Goal: Task Accomplishment & Management: Complete application form

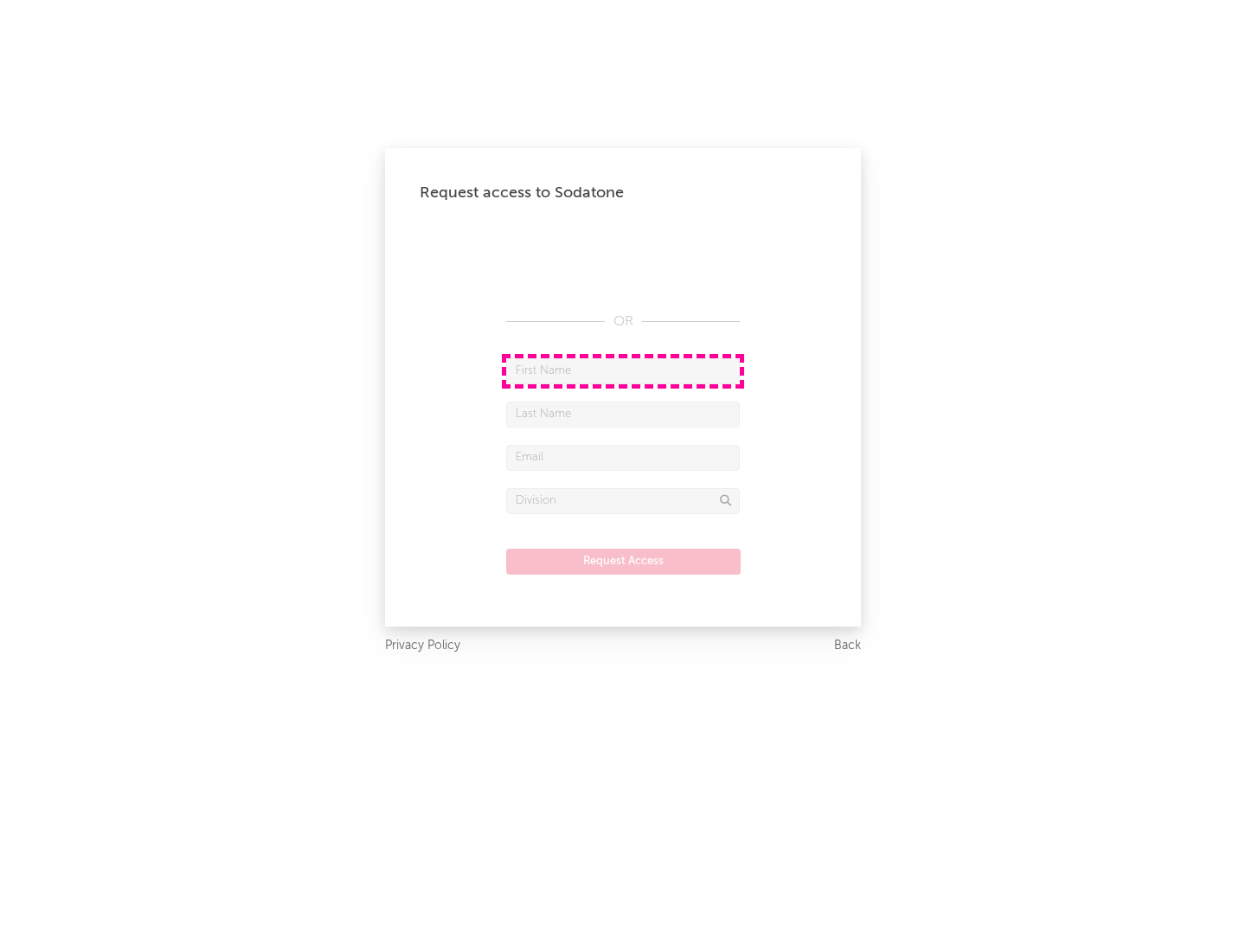
click at [623, 371] on input "text" at bounding box center [623, 372] width 233 height 26
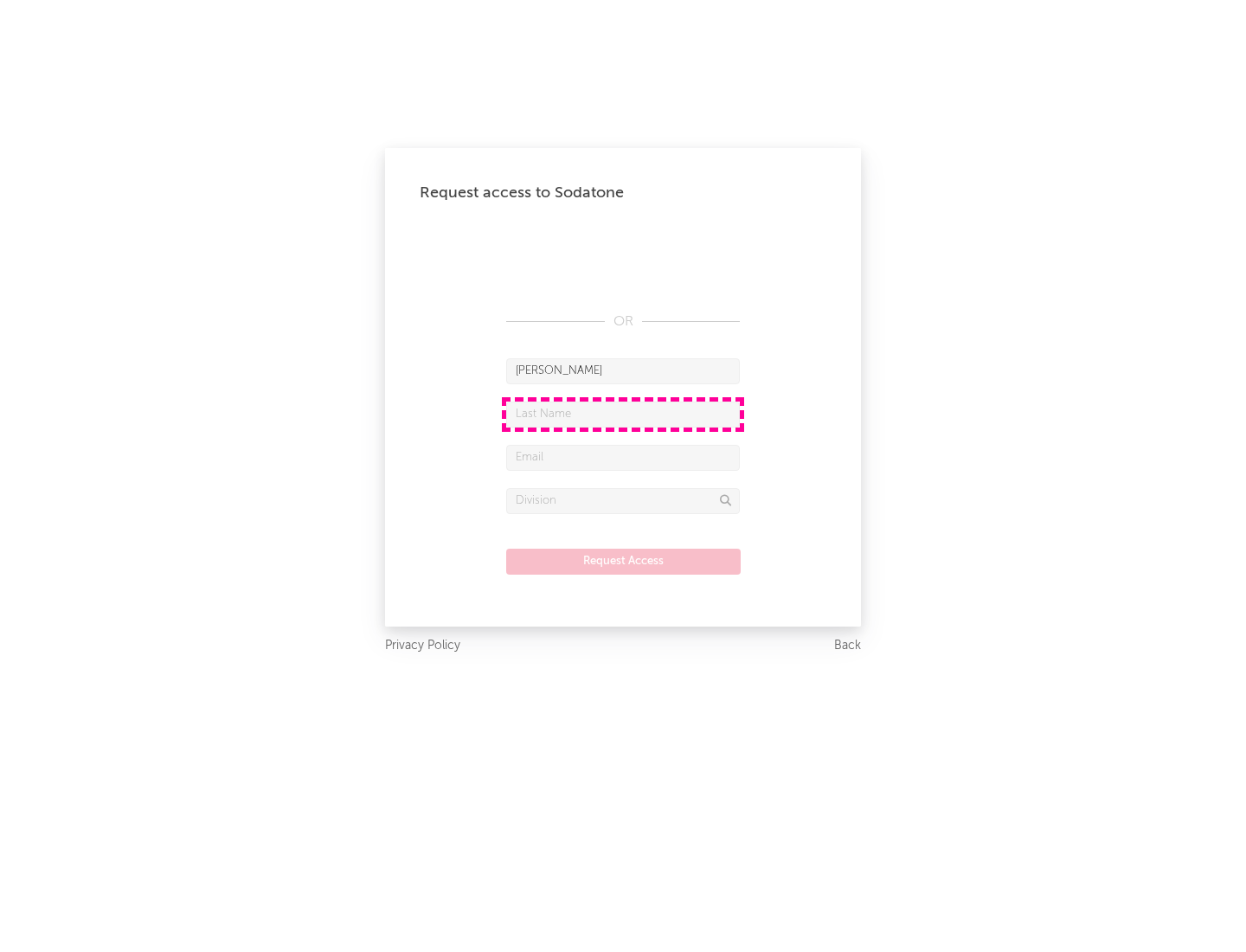
type input "[PERSON_NAME]"
click at [623, 413] on input "text" at bounding box center [623, 414] width 233 height 26
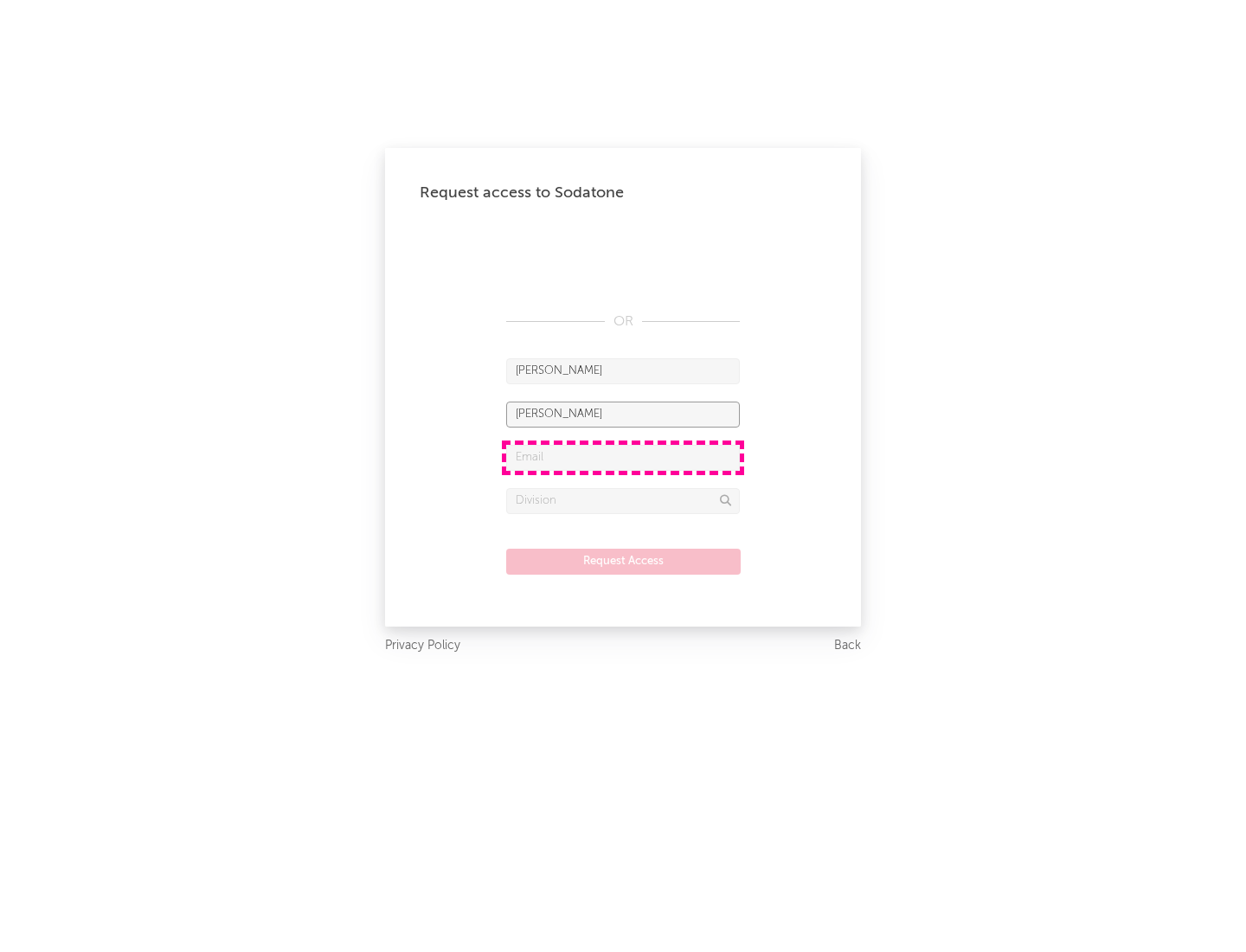
type input "[PERSON_NAME]"
click at [623, 457] on input "text" at bounding box center [623, 458] width 233 height 26
type input "[EMAIL_ADDRESS][DOMAIN_NAME]"
click at [623, 500] on input "text" at bounding box center [623, 501] width 233 height 26
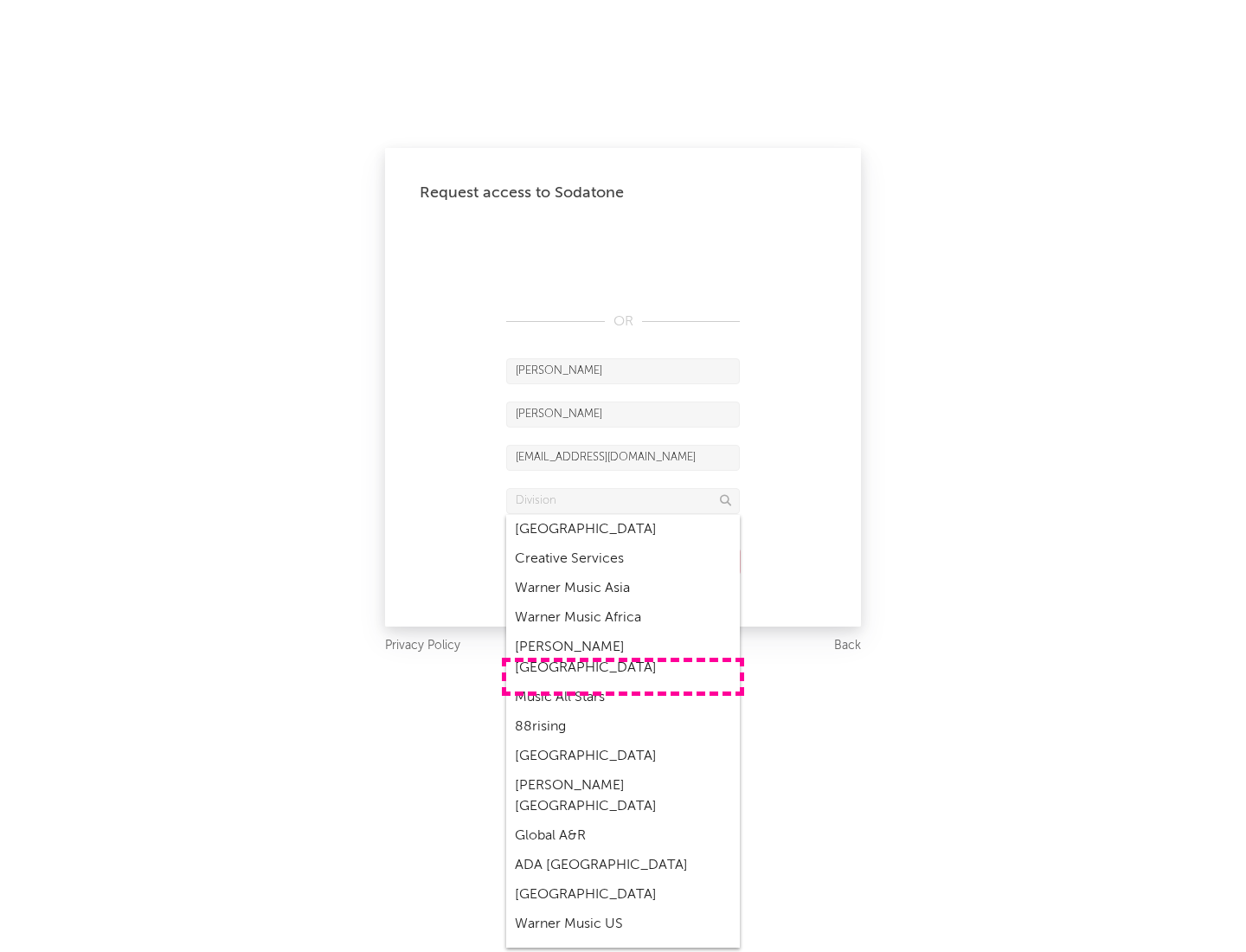
click at [623, 683] on div "Music All Stars" at bounding box center [623, 698] width 233 height 30
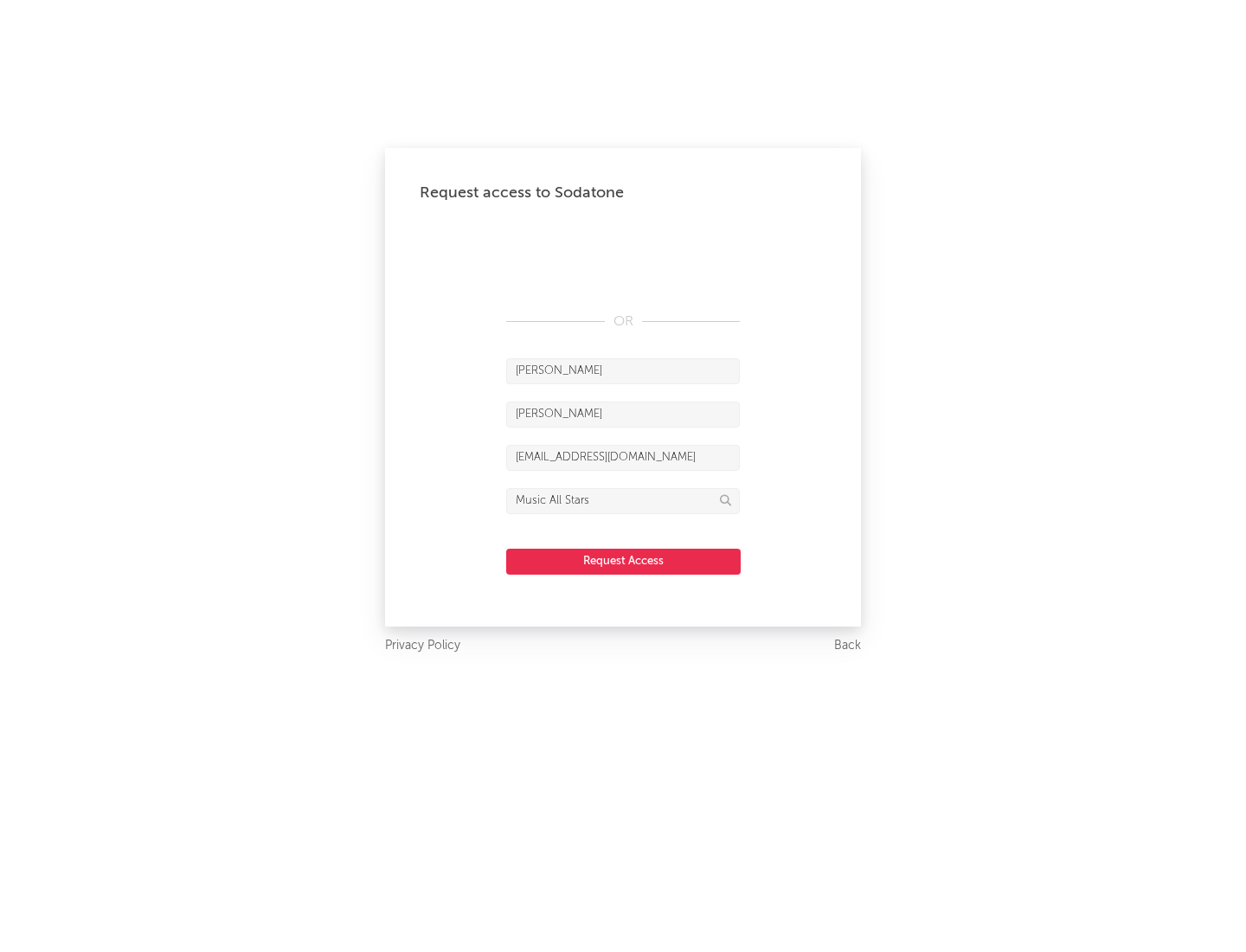
type input "Music All Stars"
click at [623, 560] on button "Request Access" at bounding box center [623, 561] width 234 height 26
